Goal: Complete application form

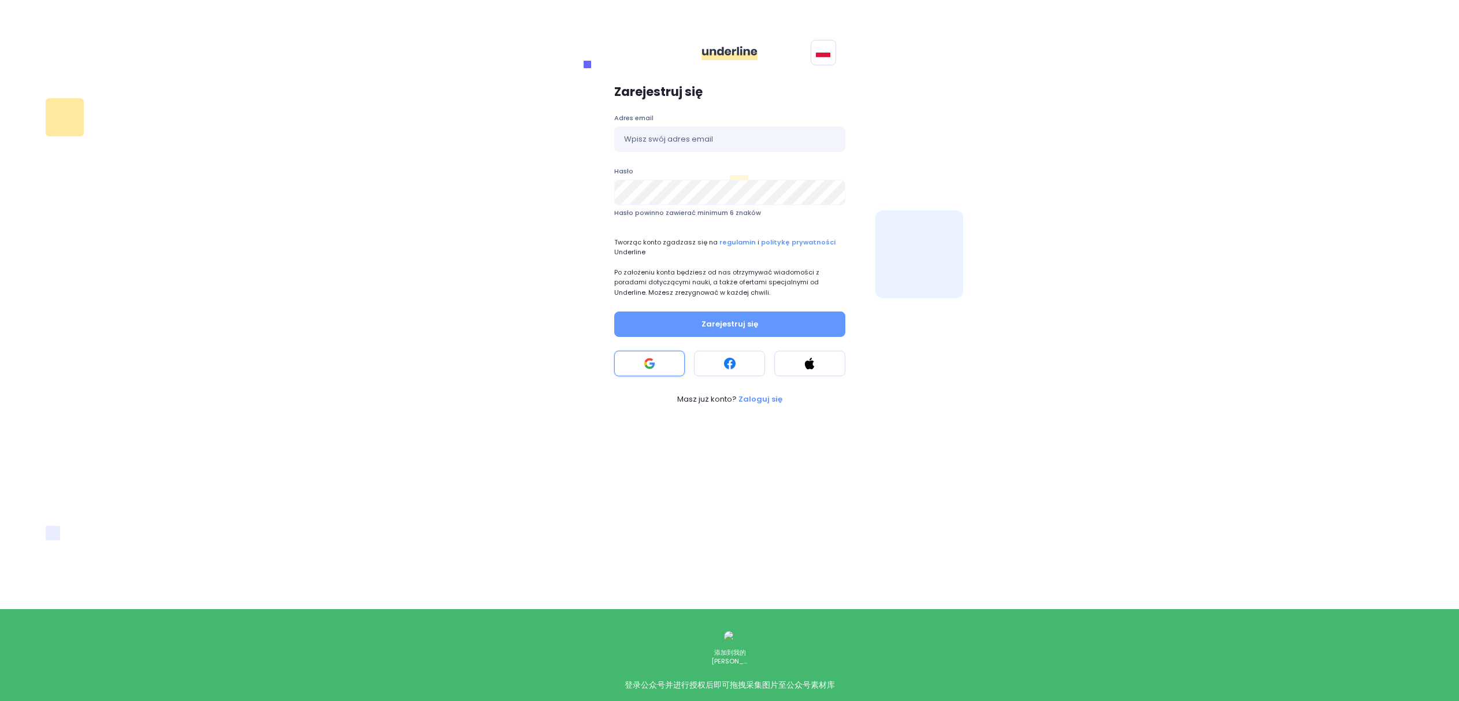
click at [669, 372] on button at bounding box center [649, 363] width 71 height 25
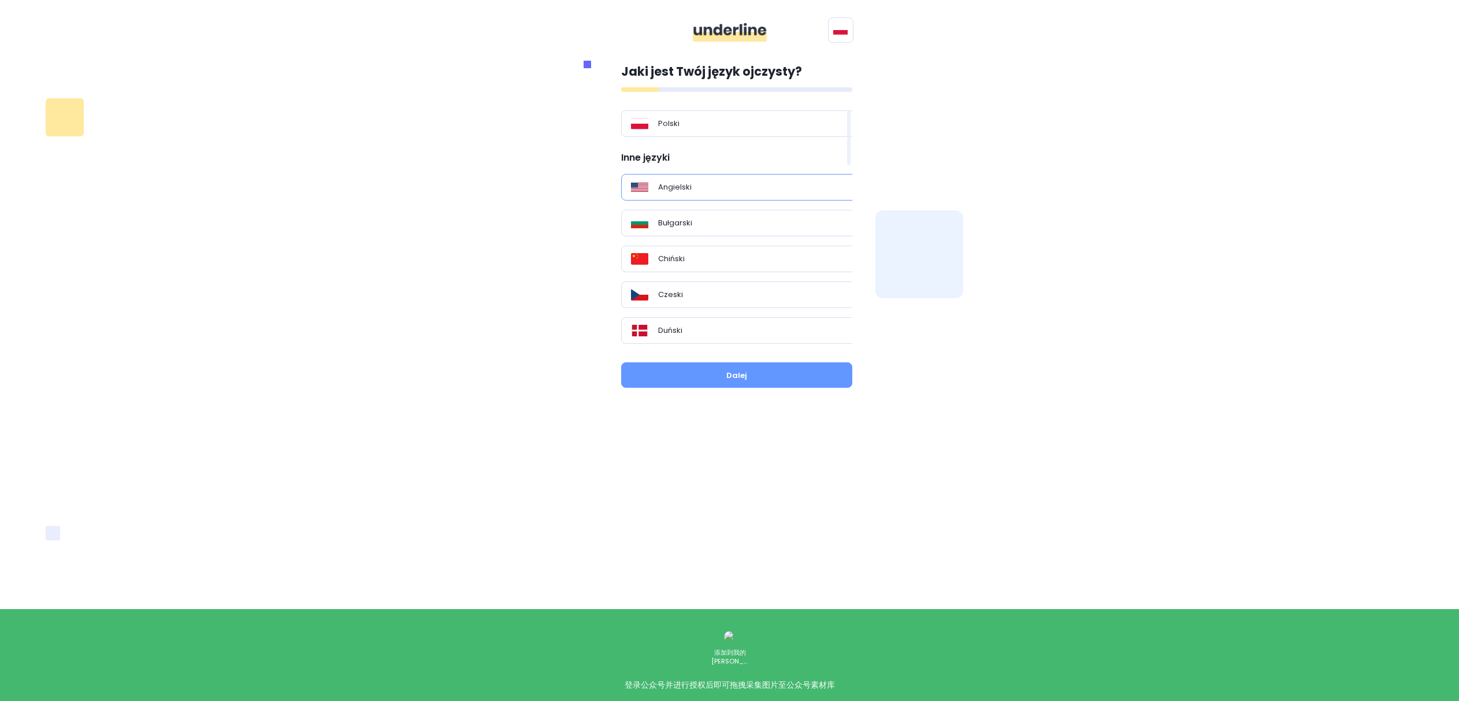
click at [730, 192] on div "Angielski" at bounding box center [741, 187] width 220 height 12
click at [750, 380] on button "Dalej" at bounding box center [736, 374] width 231 height 25
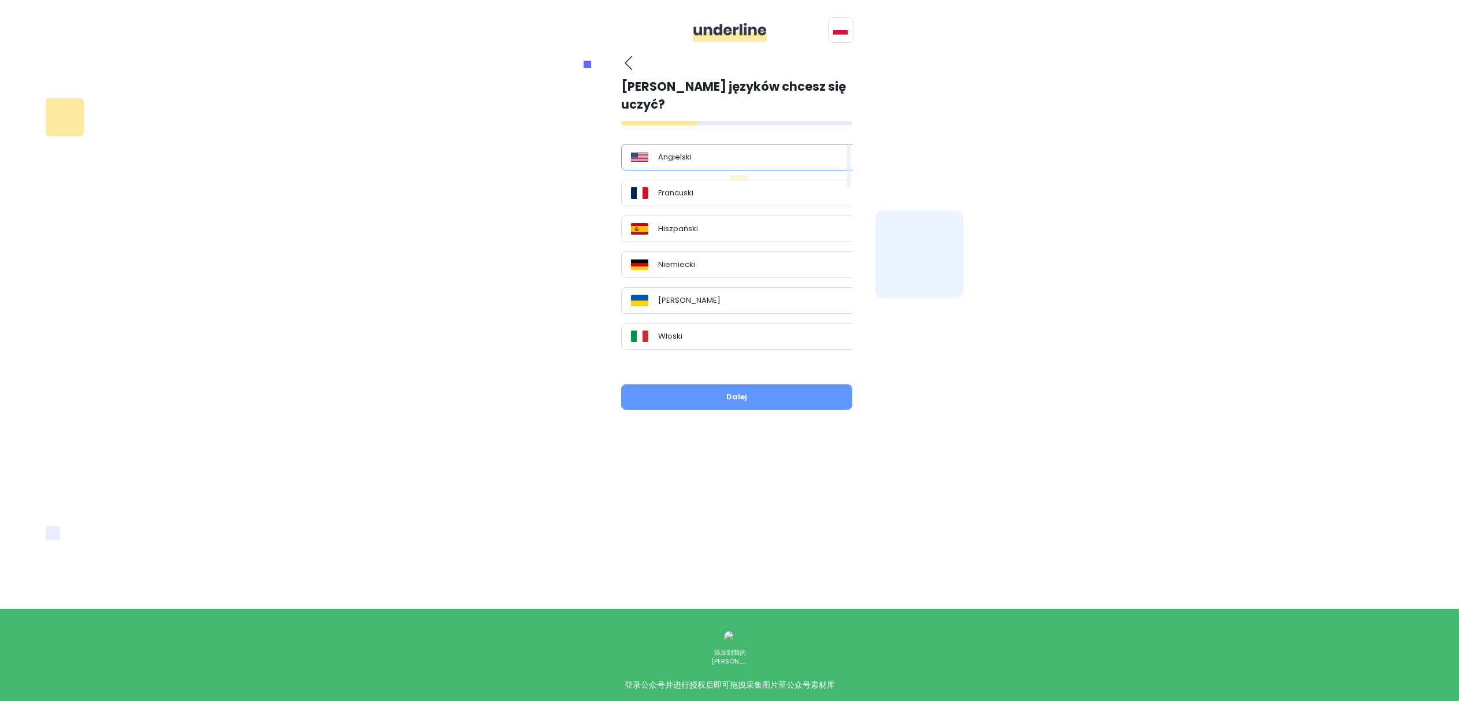
click at [729, 145] on div "Angielski" at bounding box center [741, 157] width 240 height 27
click at [771, 384] on button "Dalej" at bounding box center [736, 396] width 231 height 25
click at [760, 385] on button "Dalej" at bounding box center [736, 396] width 231 height 25
click at [739, 151] on div "Angielski" at bounding box center [741, 157] width 220 height 12
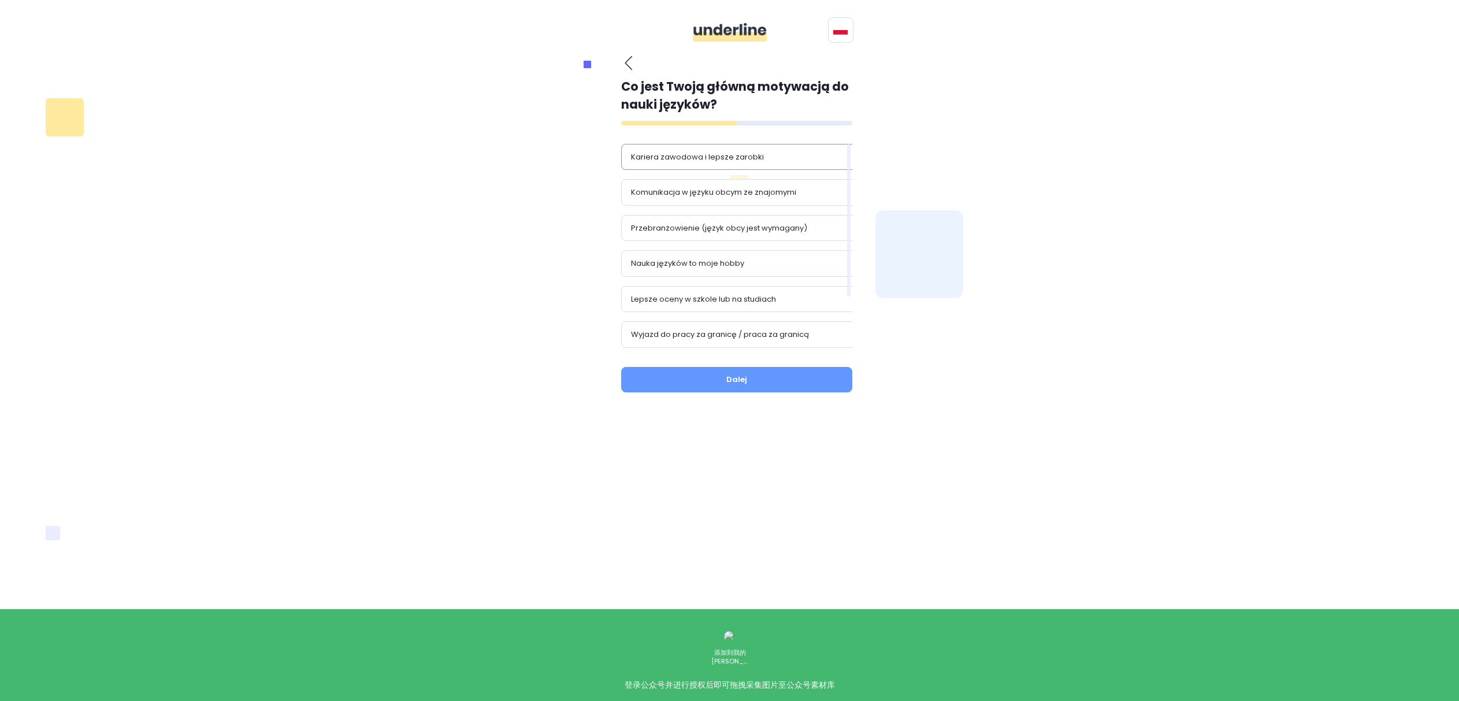
click at [787, 163] on div "Kariera zawodowa i lepsze zarobki" at bounding box center [741, 157] width 240 height 27
click at [776, 373] on button "Dalej" at bounding box center [736, 379] width 231 height 25
click at [774, 387] on button "Dalej" at bounding box center [736, 379] width 231 height 25
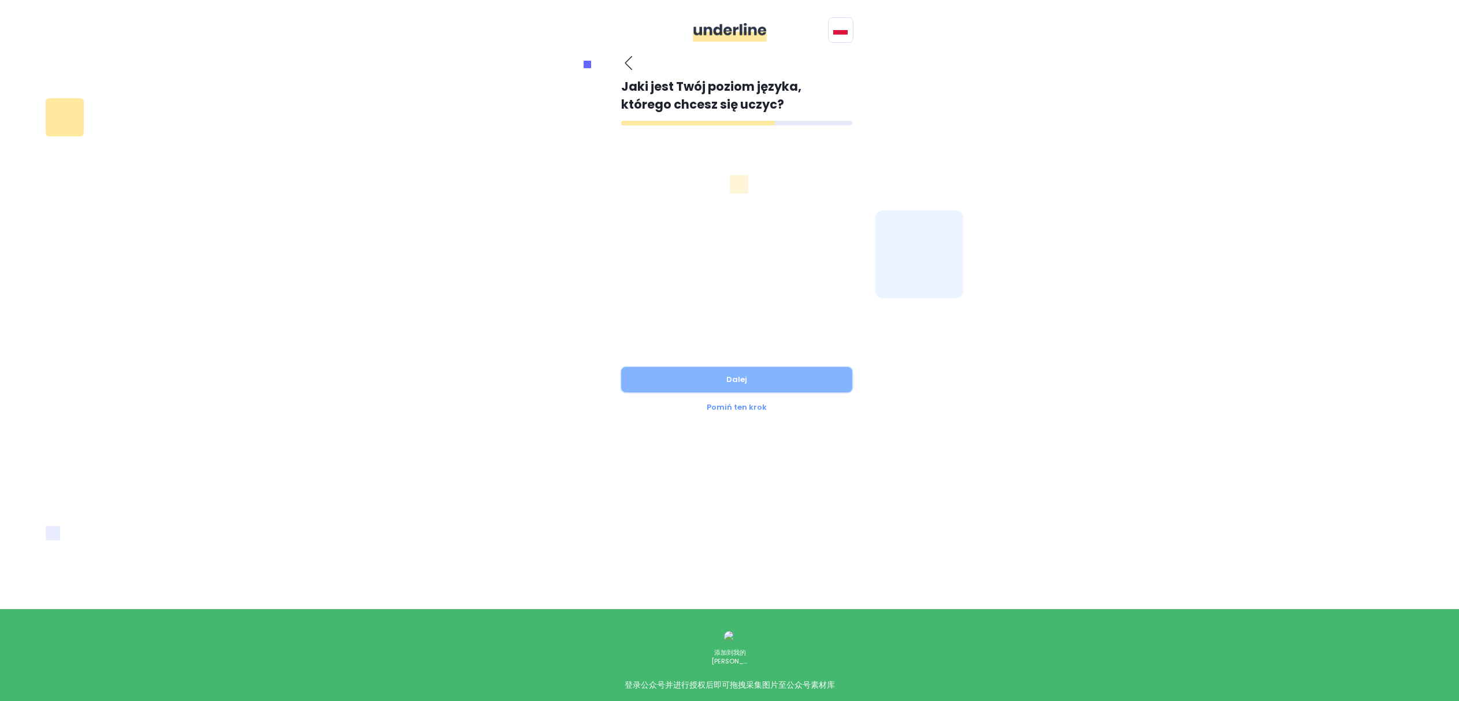
click at [728, 380] on button "Dalej" at bounding box center [736, 379] width 231 height 25
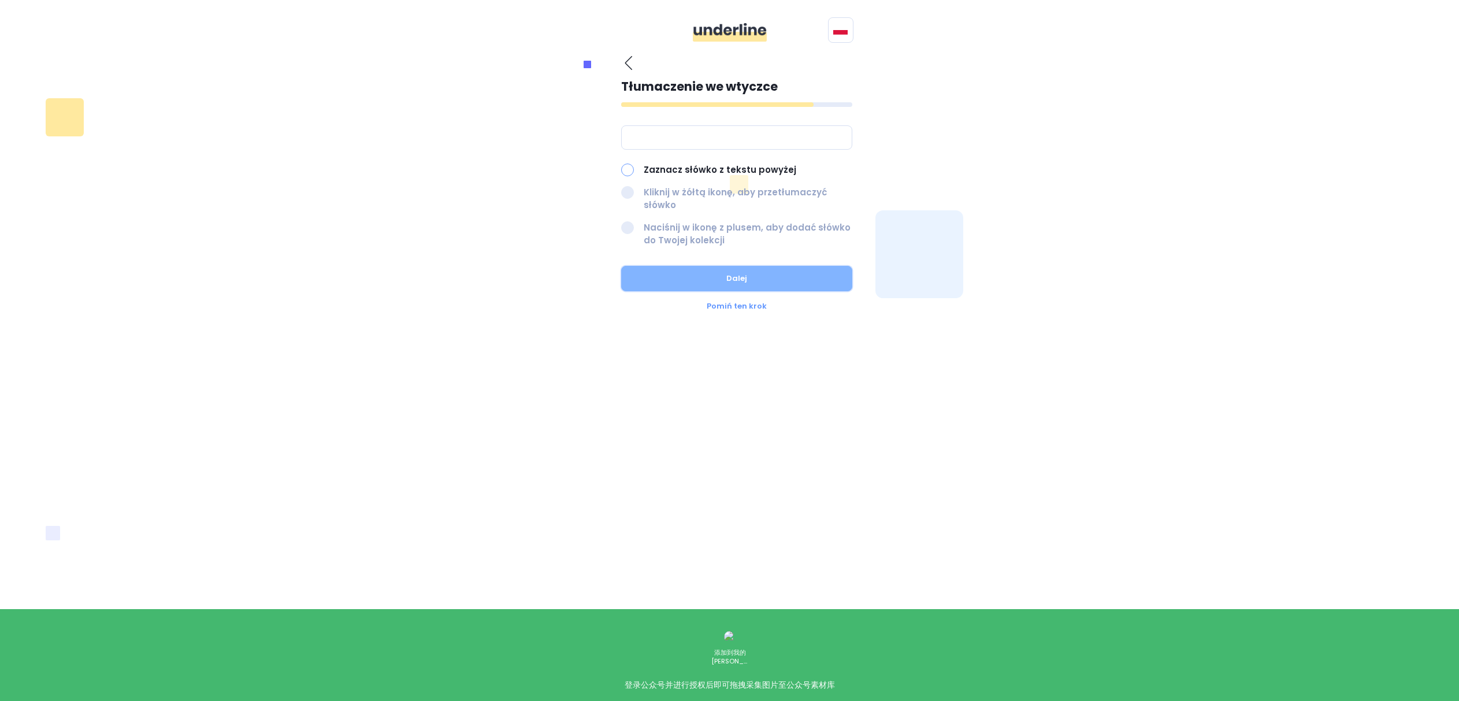
click at [737, 267] on button "Dalej" at bounding box center [736, 278] width 231 height 25
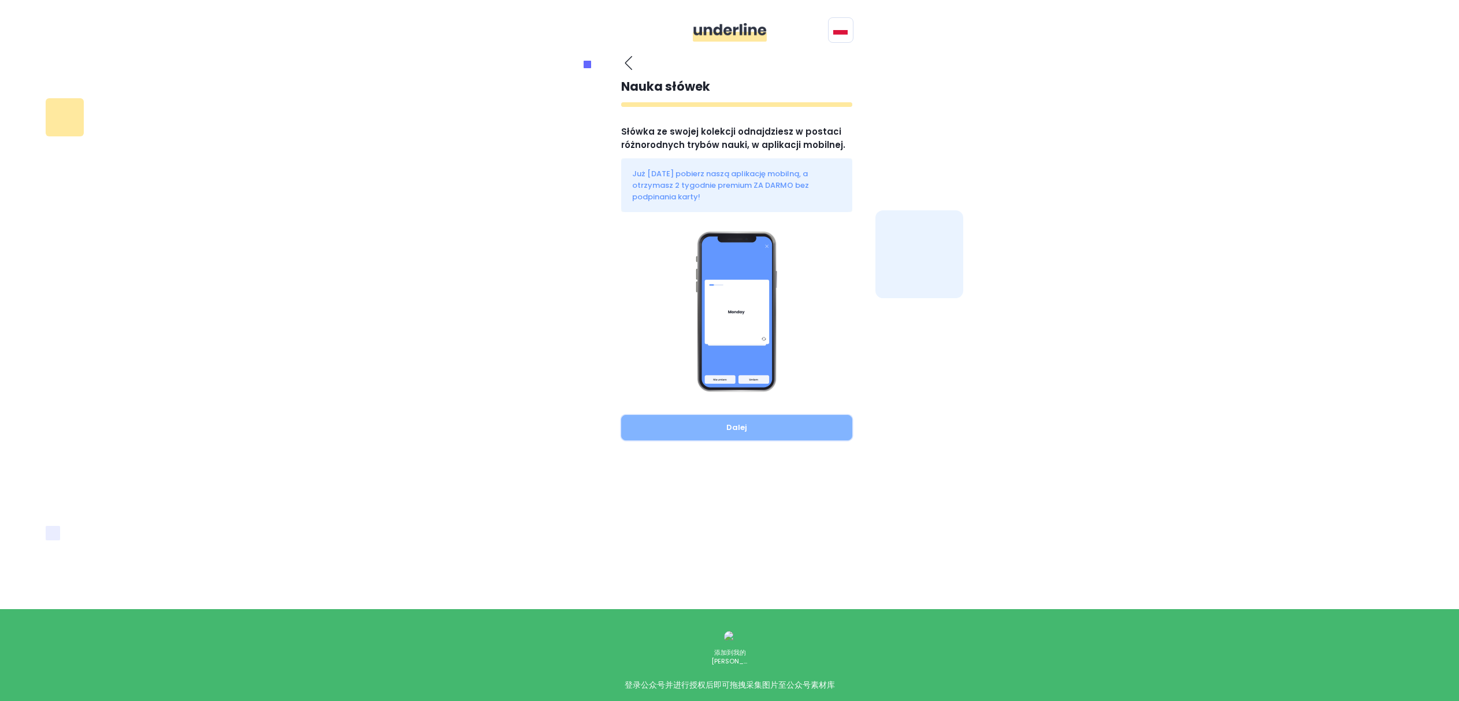
click at [740, 415] on button "Dalej" at bounding box center [736, 427] width 231 height 25
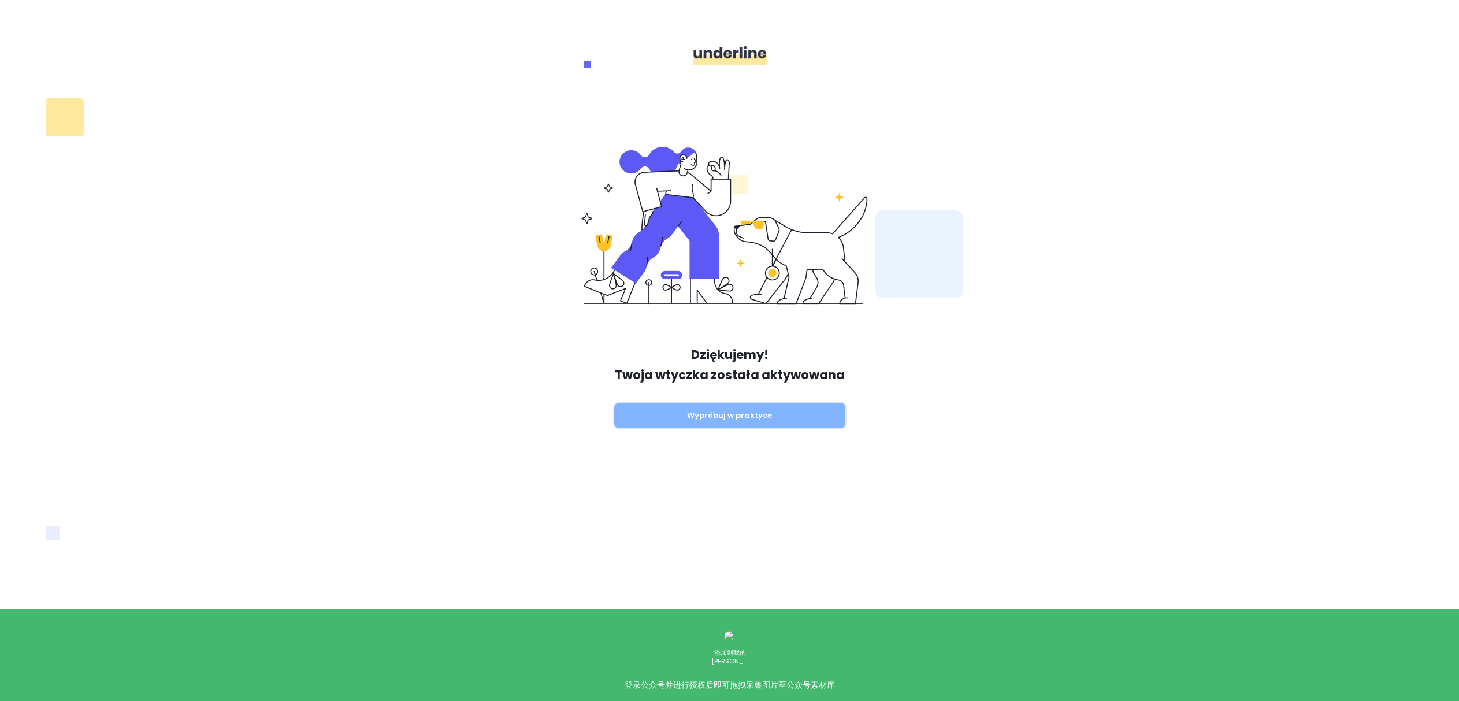
click at [718, 420] on button "Wypróbuj w praktyce" at bounding box center [729, 415] width 231 height 25
